Goal: Navigation & Orientation: Find specific page/section

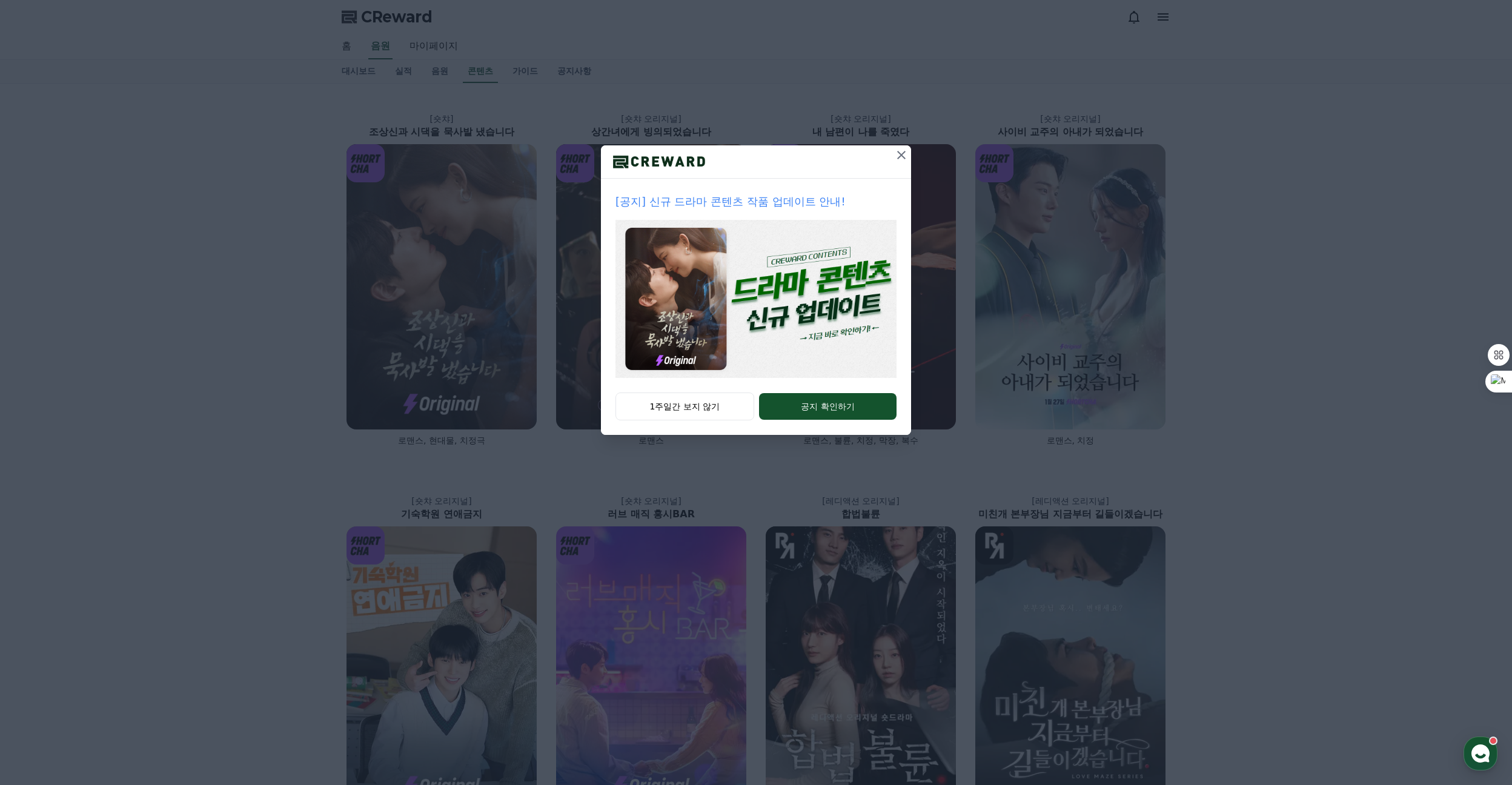
click at [900, 154] on icon at bounding box center [901, 155] width 9 height 9
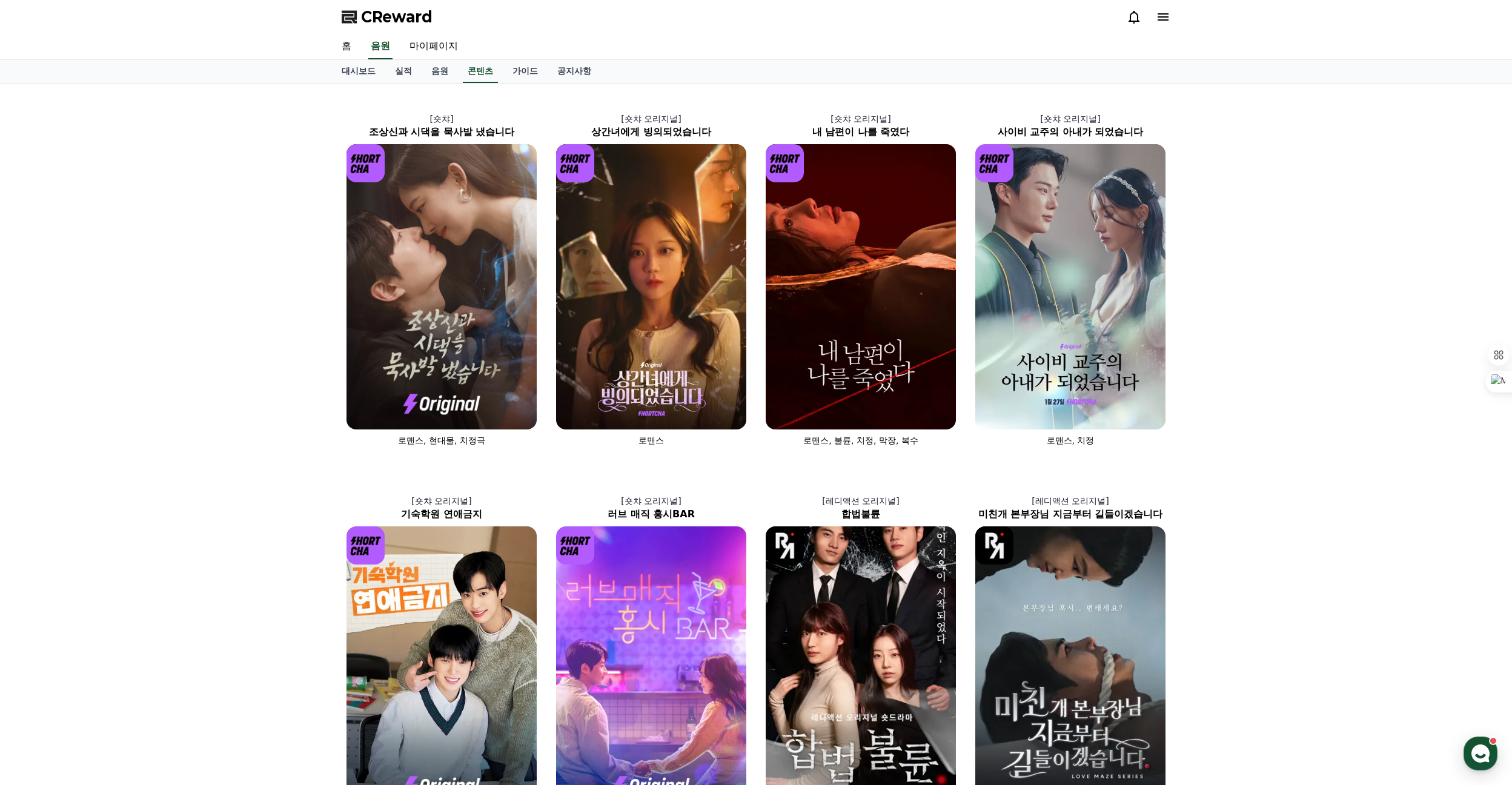
click at [1165, 15] on icon at bounding box center [1163, 17] width 11 height 7
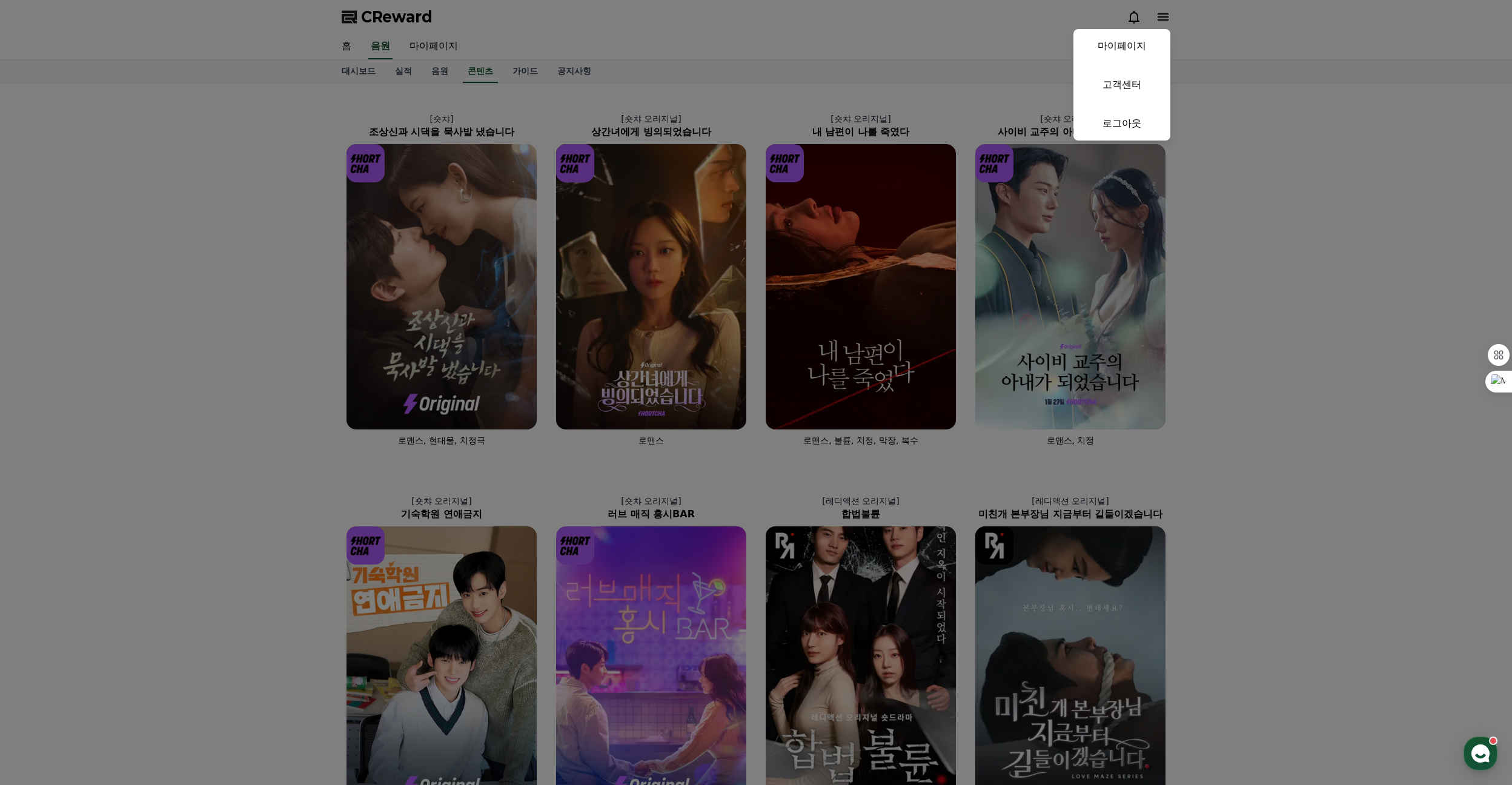
click at [523, 34] on button "close" at bounding box center [756, 392] width 1512 height 785
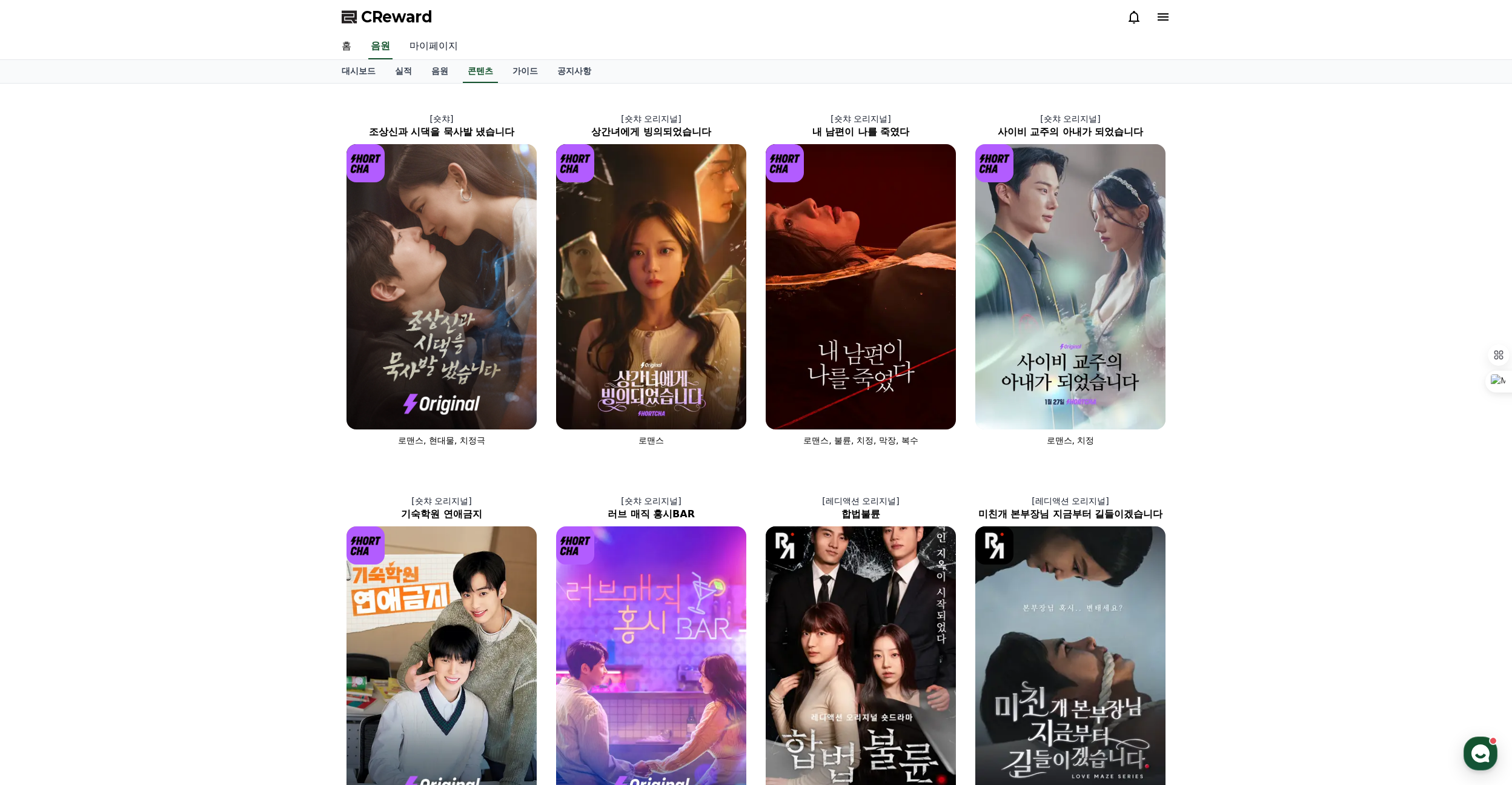
click at [433, 48] on link "마이페이지" at bounding box center [433, 46] width 68 height 25
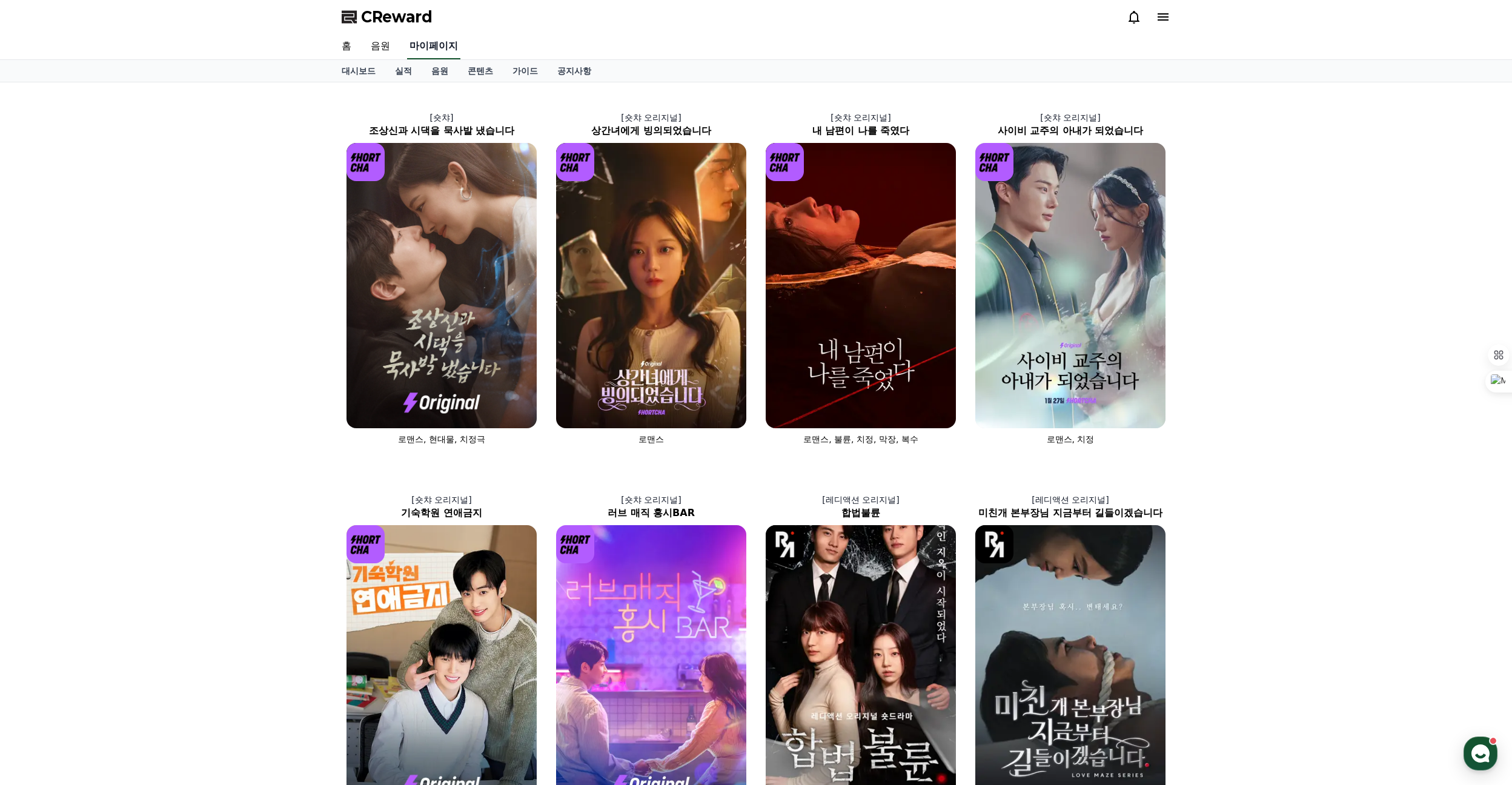
select select "**********"
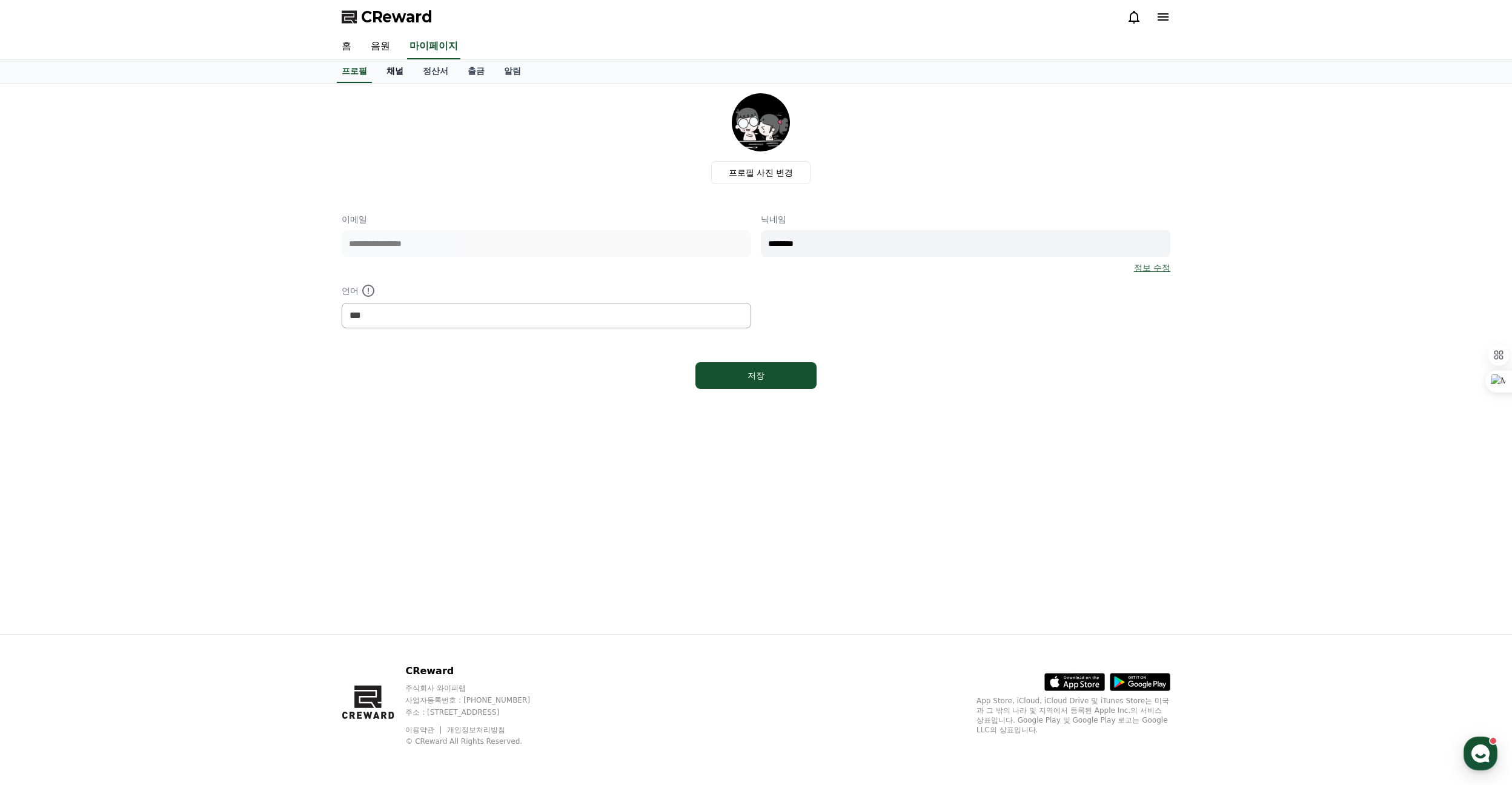
click at [398, 66] on link "채널" at bounding box center [395, 71] width 36 height 23
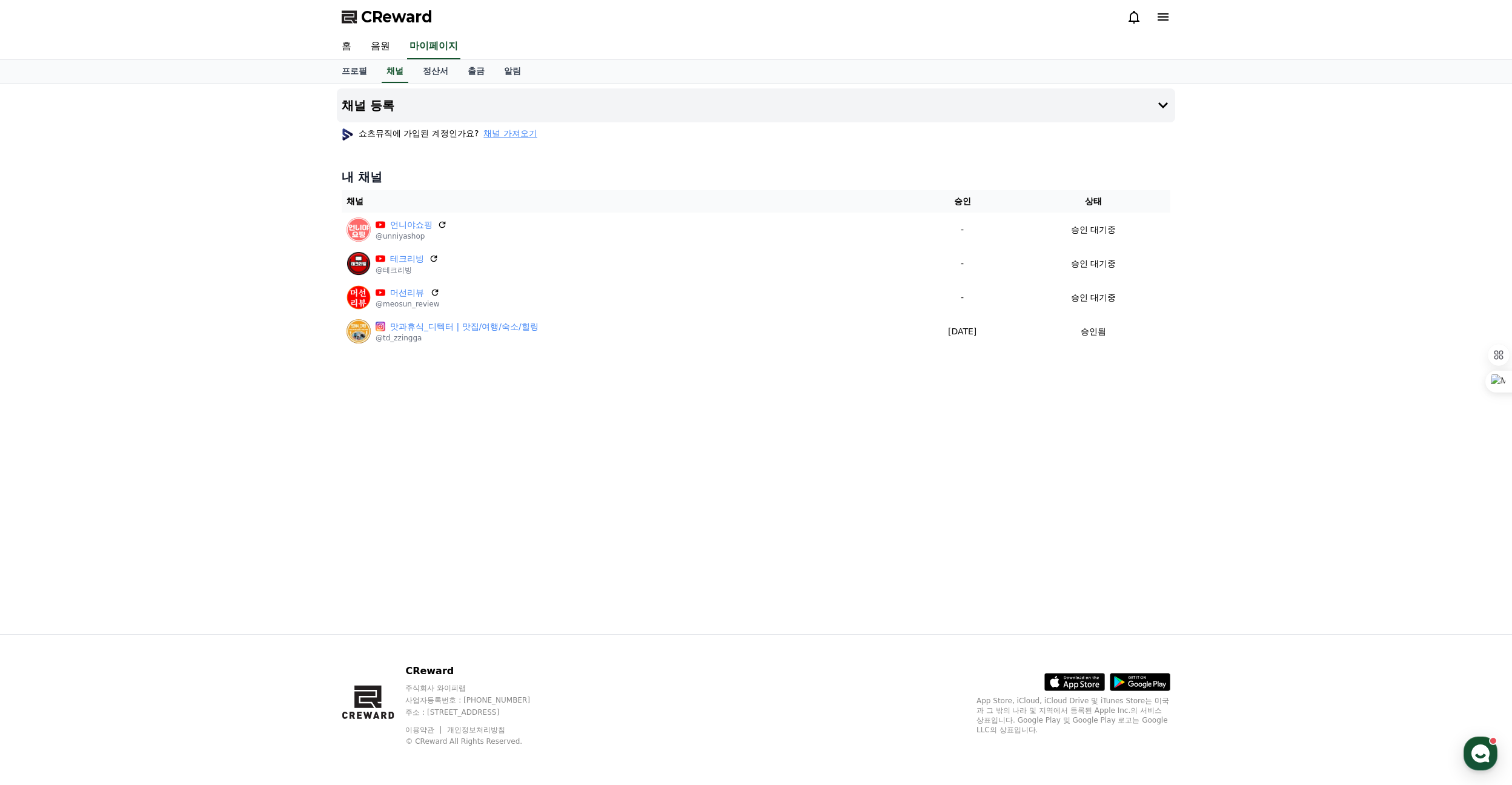
click at [386, 9] on span "CReward" at bounding box center [397, 17] width 71 height 19
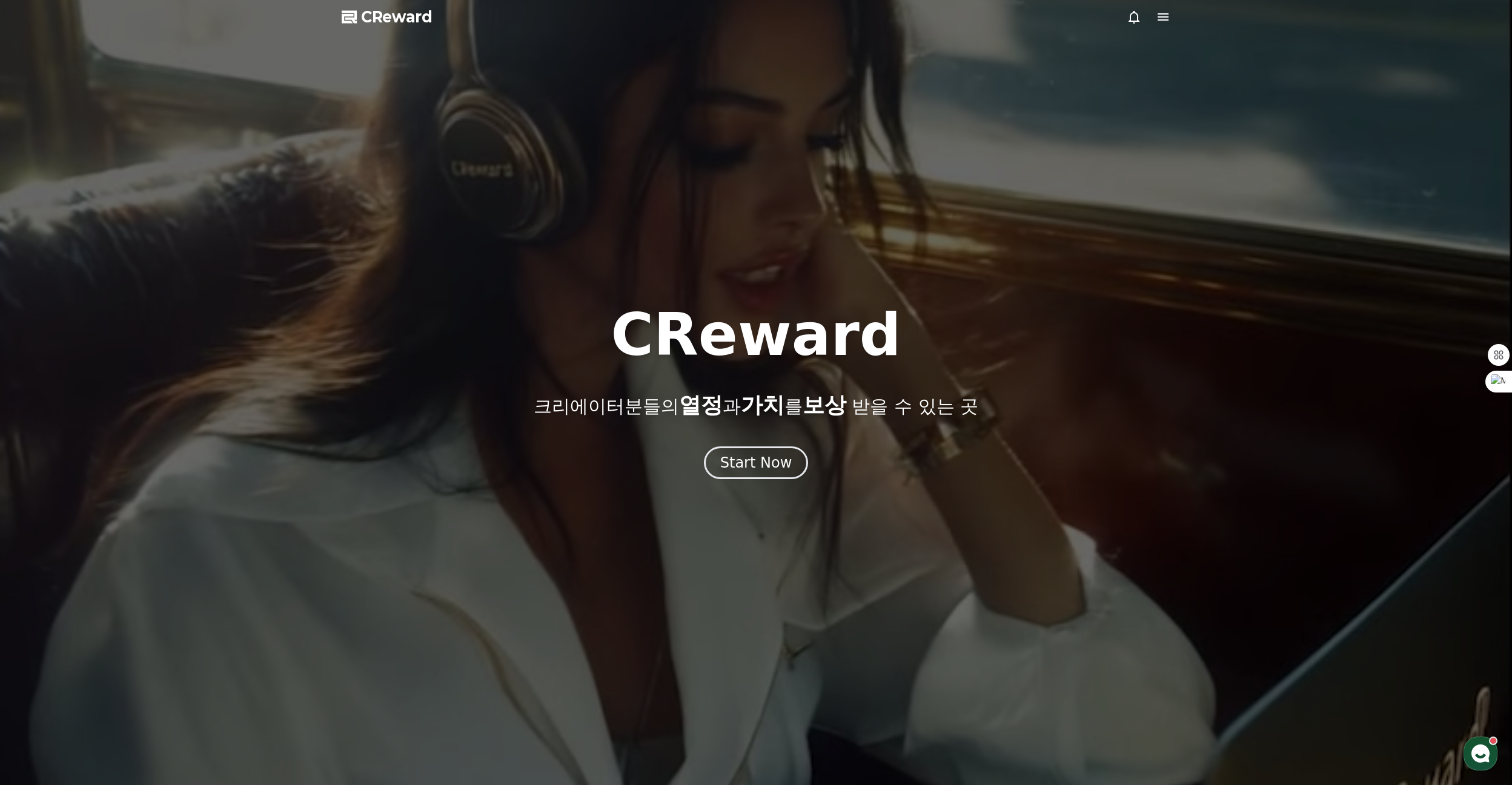
click at [1165, 9] on div at bounding box center [756, 392] width 1512 height 785
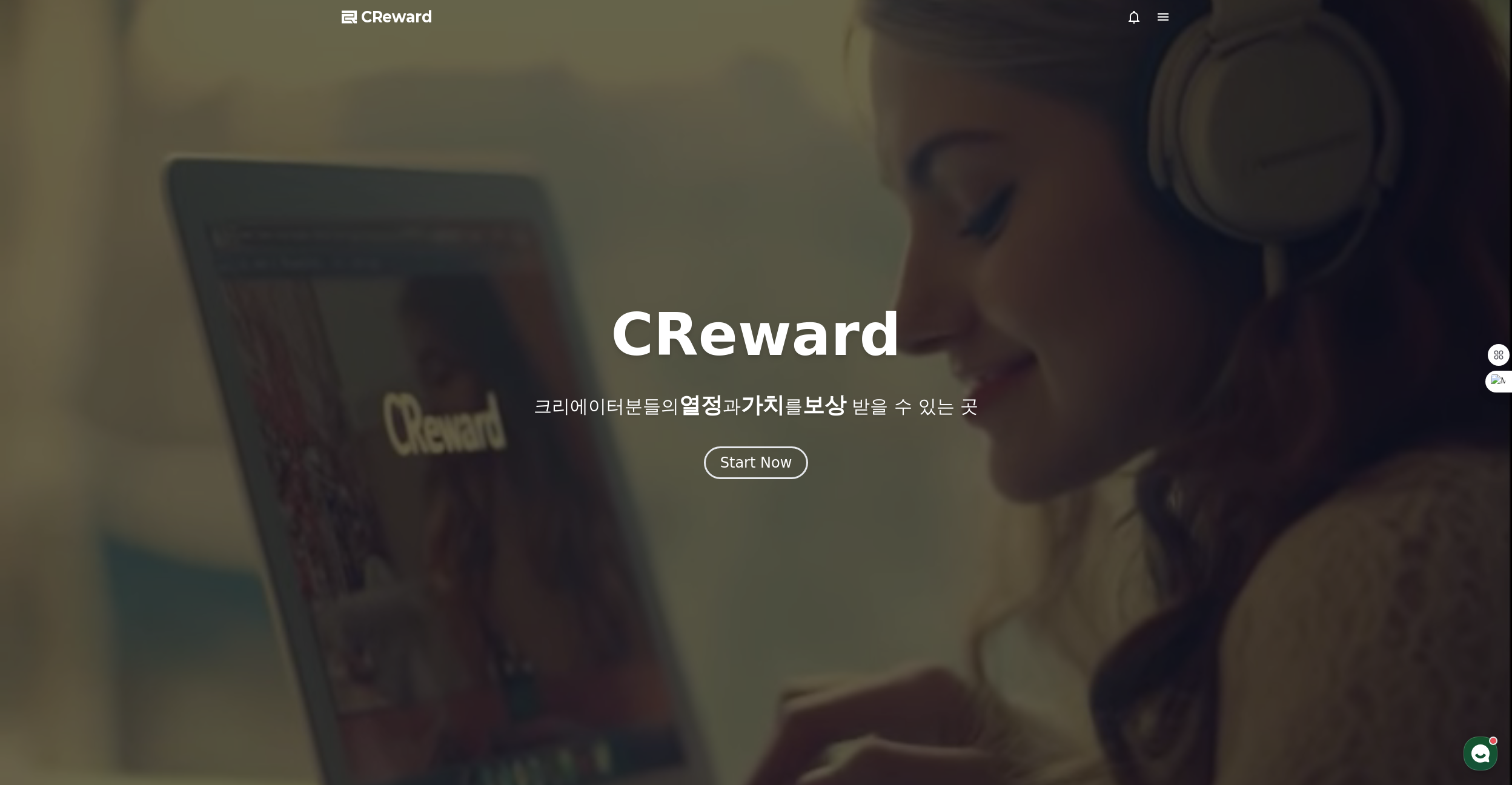
click at [1160, 15] on icon at bounding box center [1163, 17] width 15 height 15
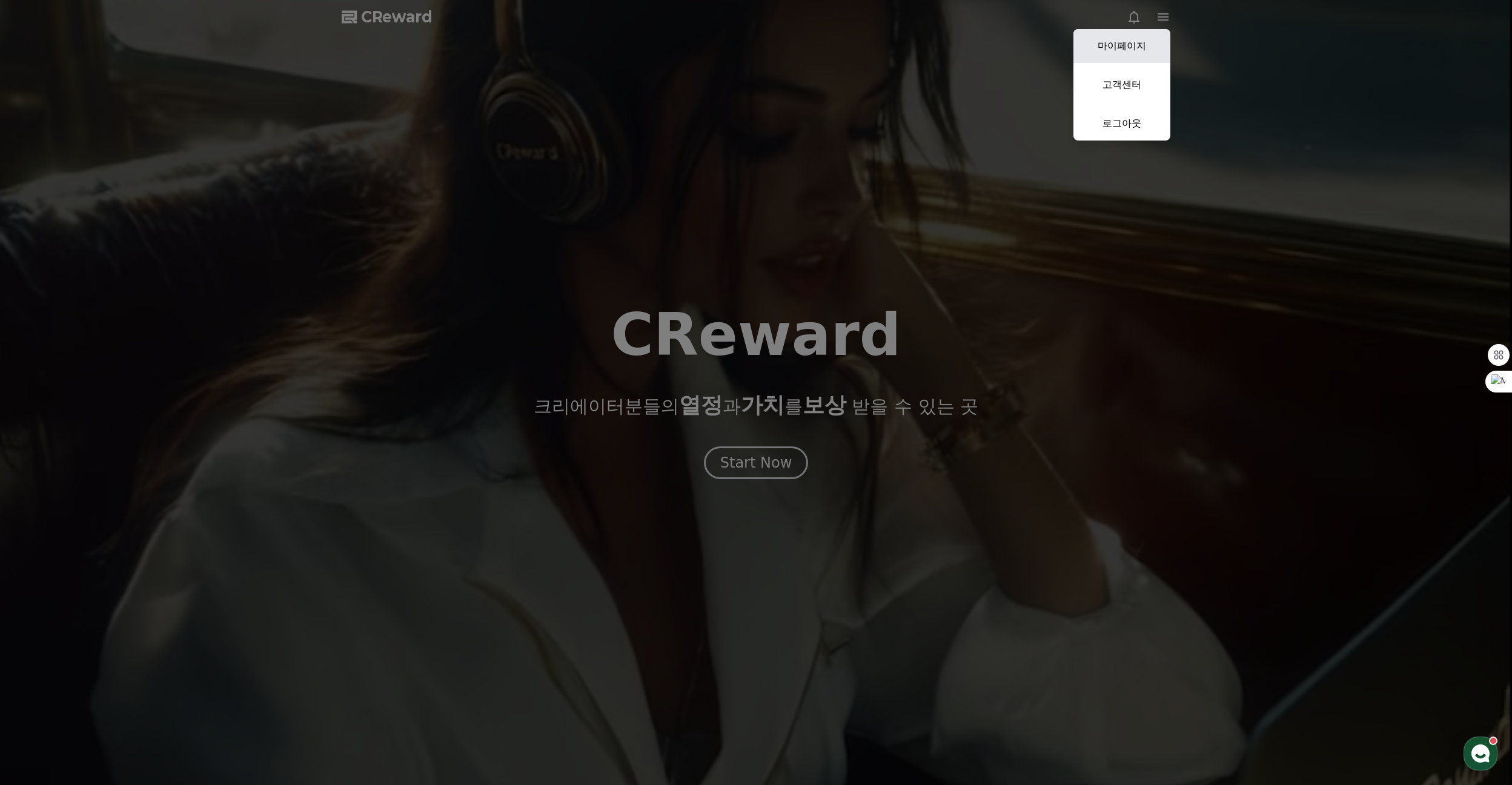
click at [1118, 39] on link "마이페이지" at bounding box center [1122, 46] width 97 height 34
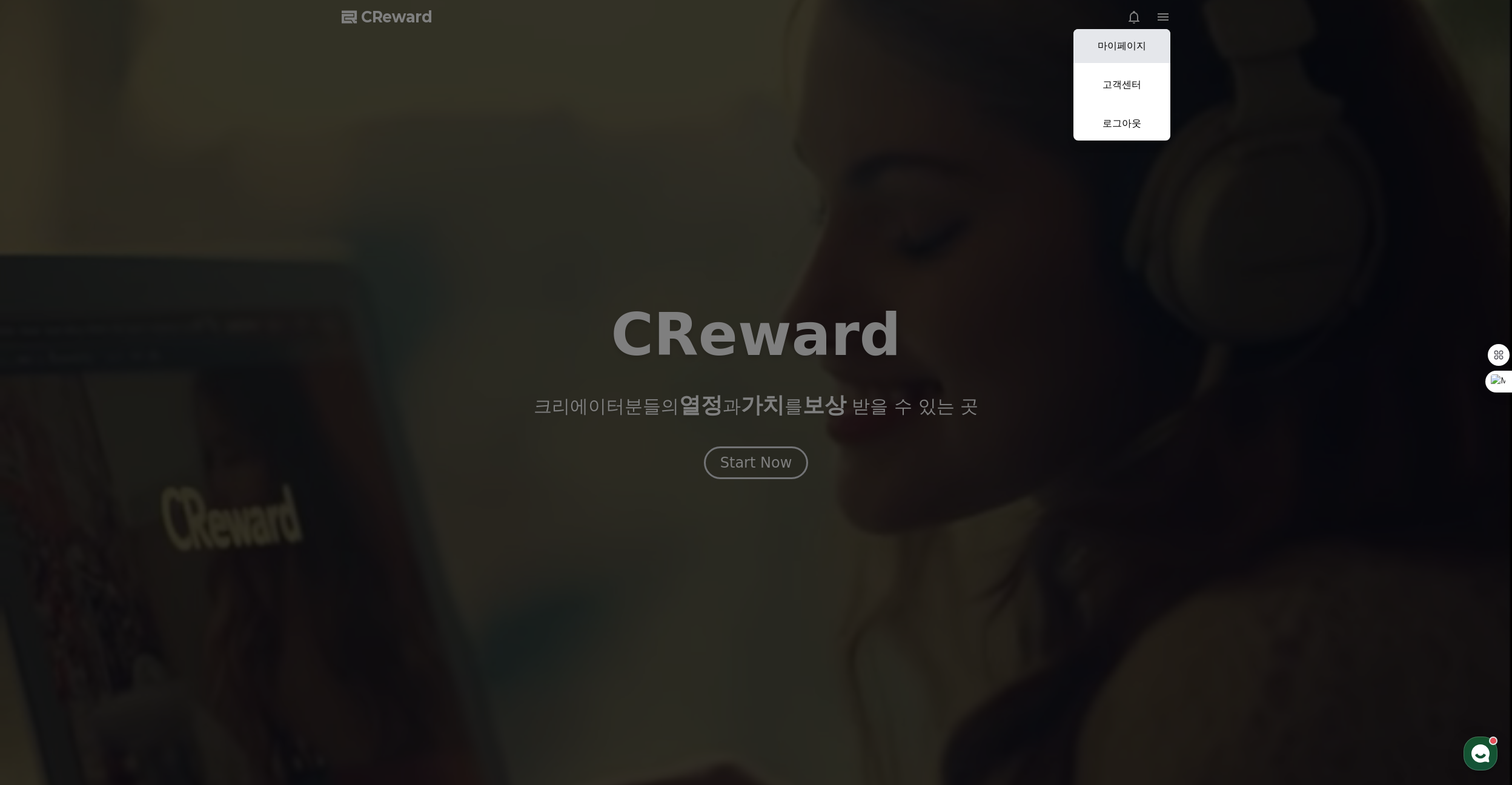
click at [1118, 39] on div at bounding box center [756, 392] width 1512 height 785
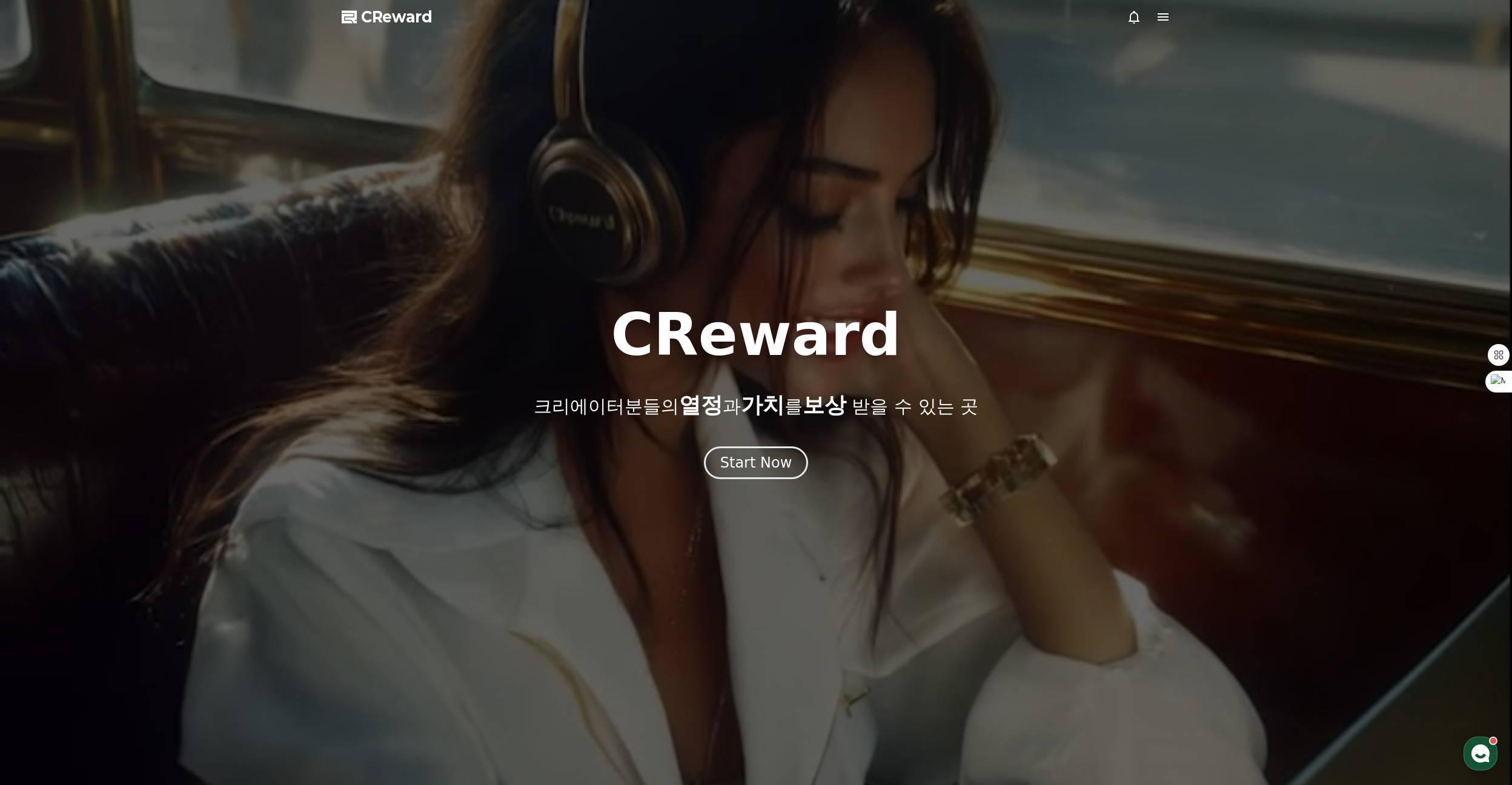
select select "**********"
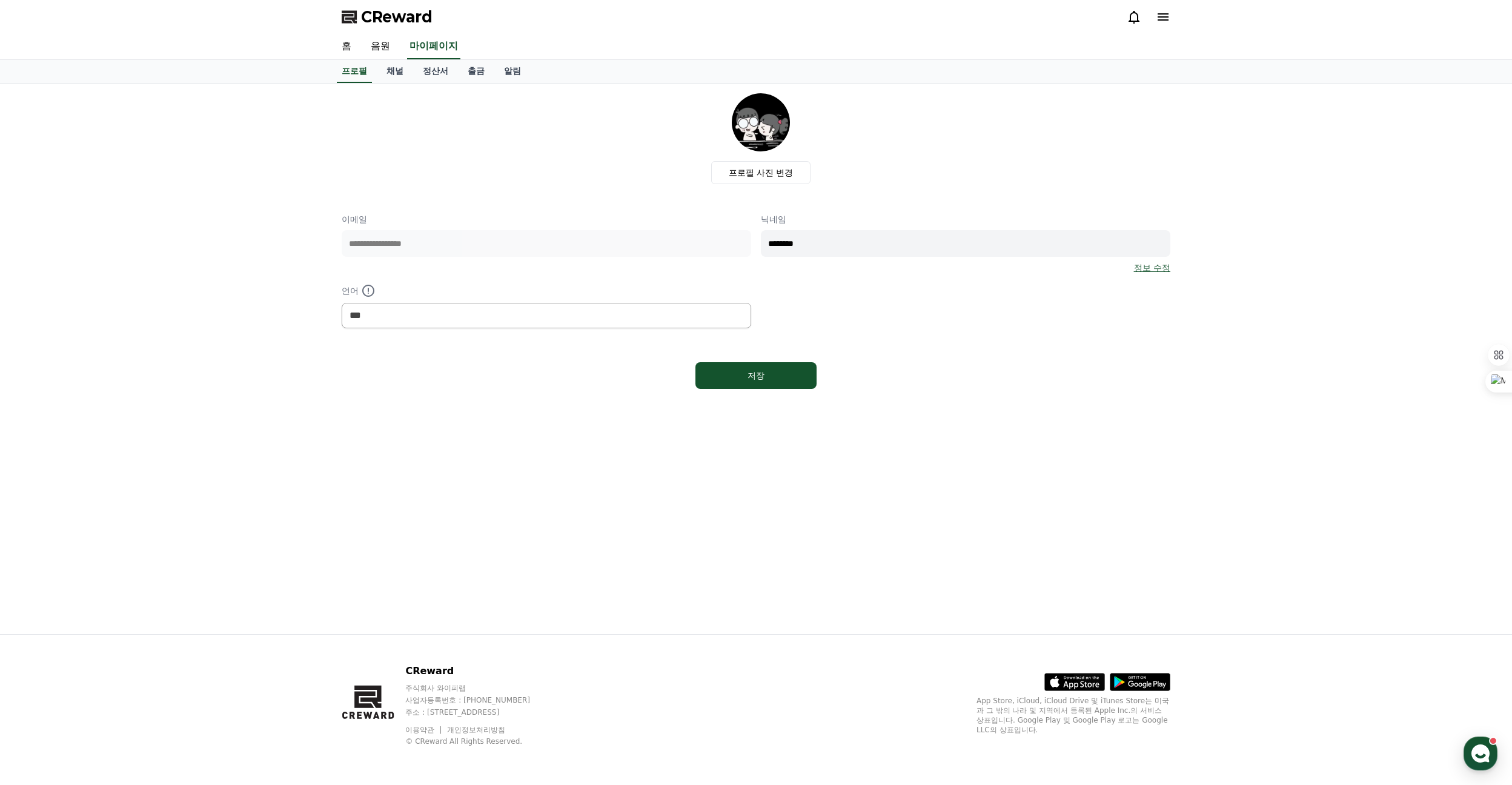
drag, startPoint x: 371, startPoint y: 30, endPoint x: 388, endPoint y: 21, distance: 19.2
click at [372, 30] on div "CReward" at bounding box center [756, 17] width 848 height 34
click at [388, 21] on span "CReward" at bounding box center [397, 17] width 71 height 19
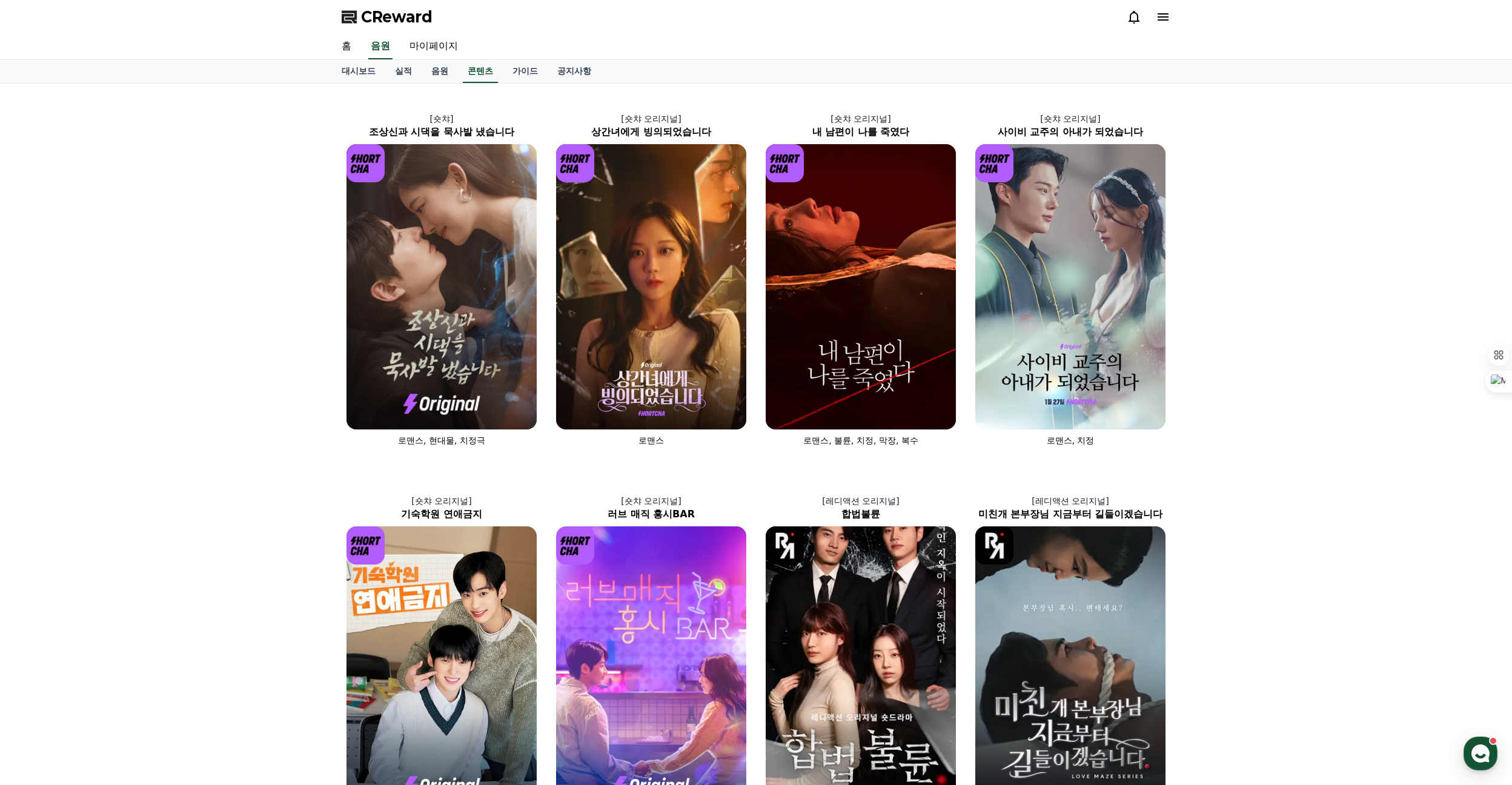
drag, startPoint x: 490, startPoint y: 0, endPoint x: 303, endPoint y: 442, distance: 479.9
click at [303, 442] on div "[숏챠] 조상신과 시댁을 묵사발 냈습니다 로맨스, 현대물, 치정극 [숏챠 오리지널] 상간녀에게 빙의되었습니다 로맨스 [숏챠 오리지널] 내 남편…" at bounding box center [756, 654] width 1512 height 1141
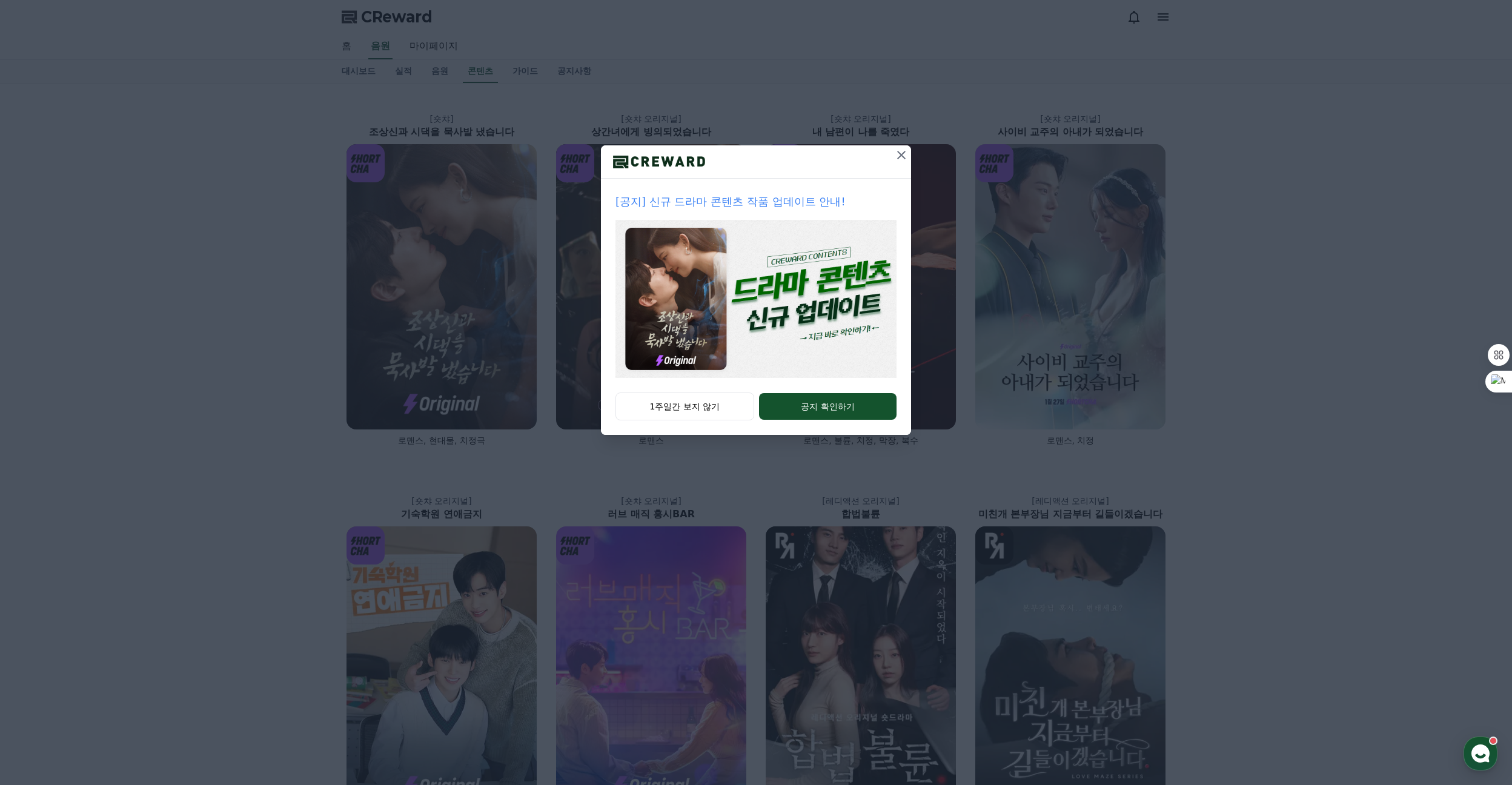
click at [903, 151] on icon at bounding box center [902, 155] width 15 height 15
